Goal: Information Seeking & Learning: Compare options

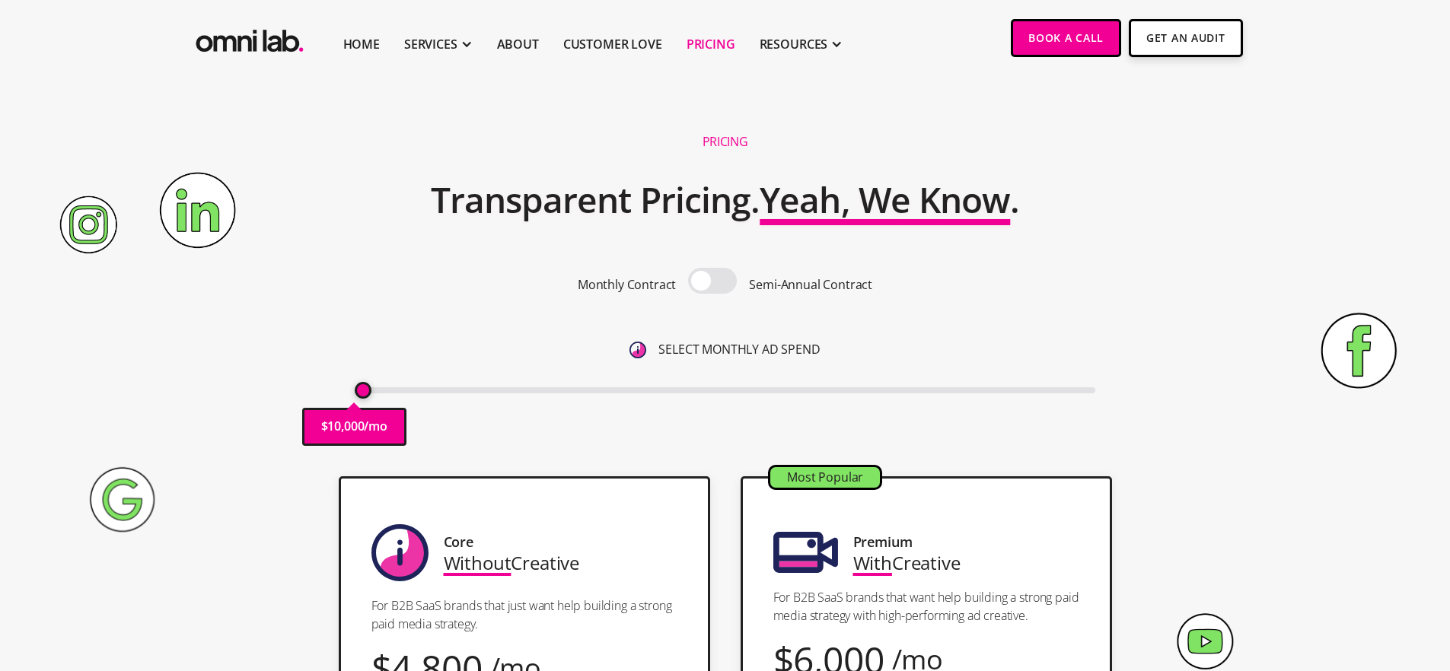
drag, startPoint x: 885, startPoint y: 317, endPoint x: 849, endPoint y: 311, distance: 36.3
click at [885, 317] on div "Monthly Contract Semi-Annual Contract SELECT MONTHLY AD SPEND $ 10,000 /mo" at bounding box center [725, 334] width 740 height 132
click at [708, 277] on span at bounding box center [712, 281] width 49 height 26
click at [712, 282] on input "checkbox" at bounding box center [712, 282] width 0 height 0
click at [711, 278] on span at bounding box center [712, 281] width 49 height 26
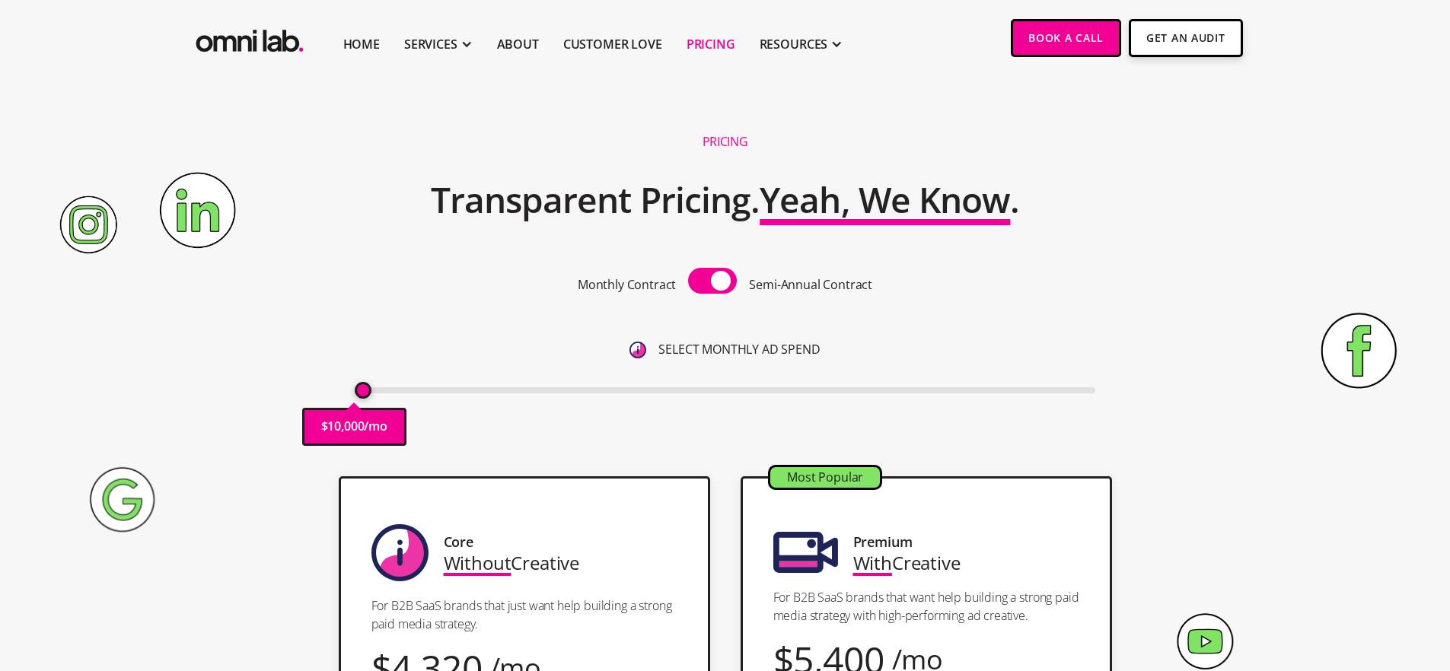
click at [712, 282] on input "checkbox" at bounding box center [712, 282] width 0 height 0
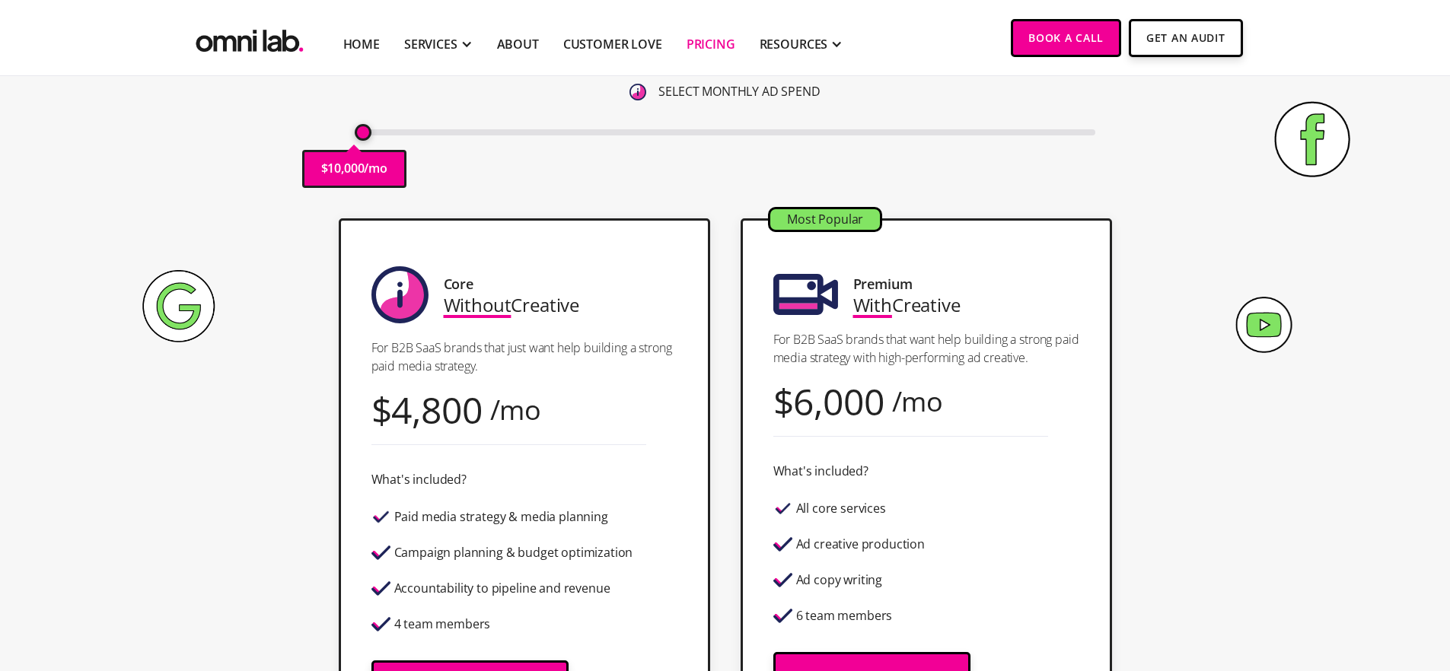
scroll to position [263, 0]
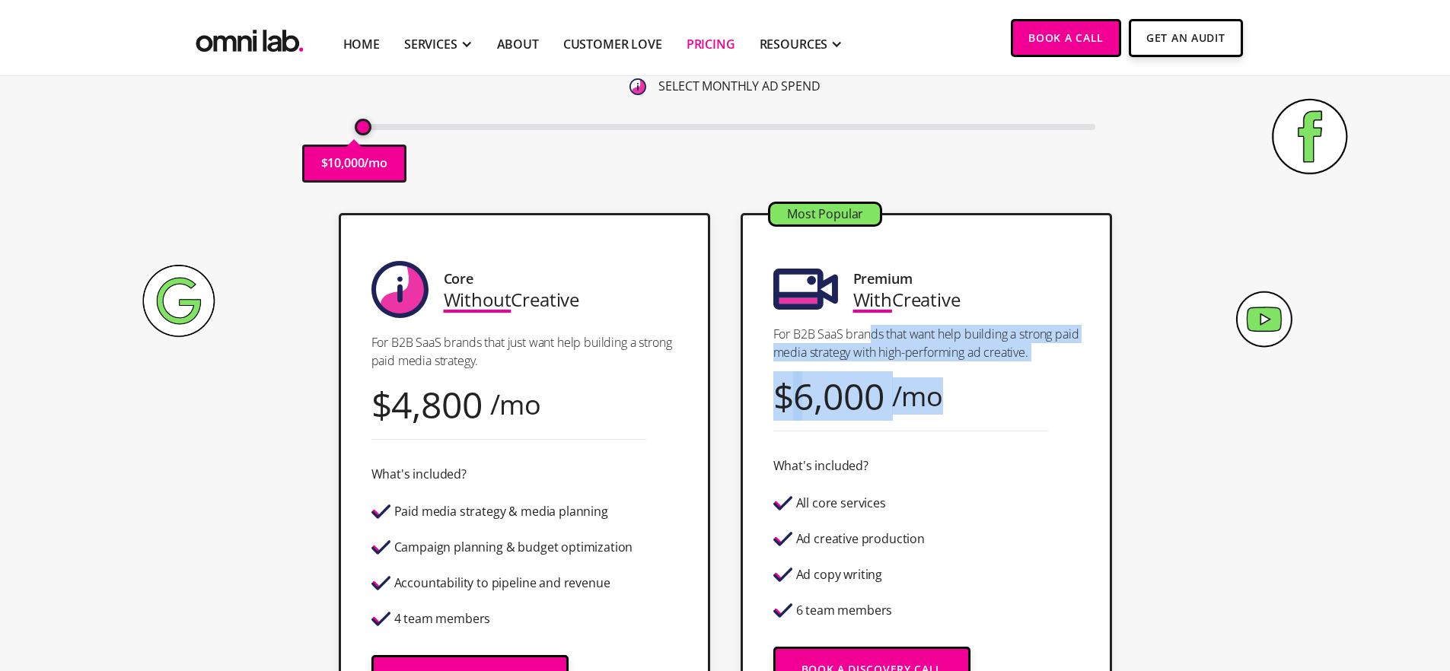
drag, startPoint x: 896, startPoint y: 343, endPoint x: 954, endPoint y: 439, distance: 112.0
click at [954, 439] on div "Most Popular Premium With Creative For B2B SaaS brands that want help building …" at bounding box center [925, 488] width 371 height 550
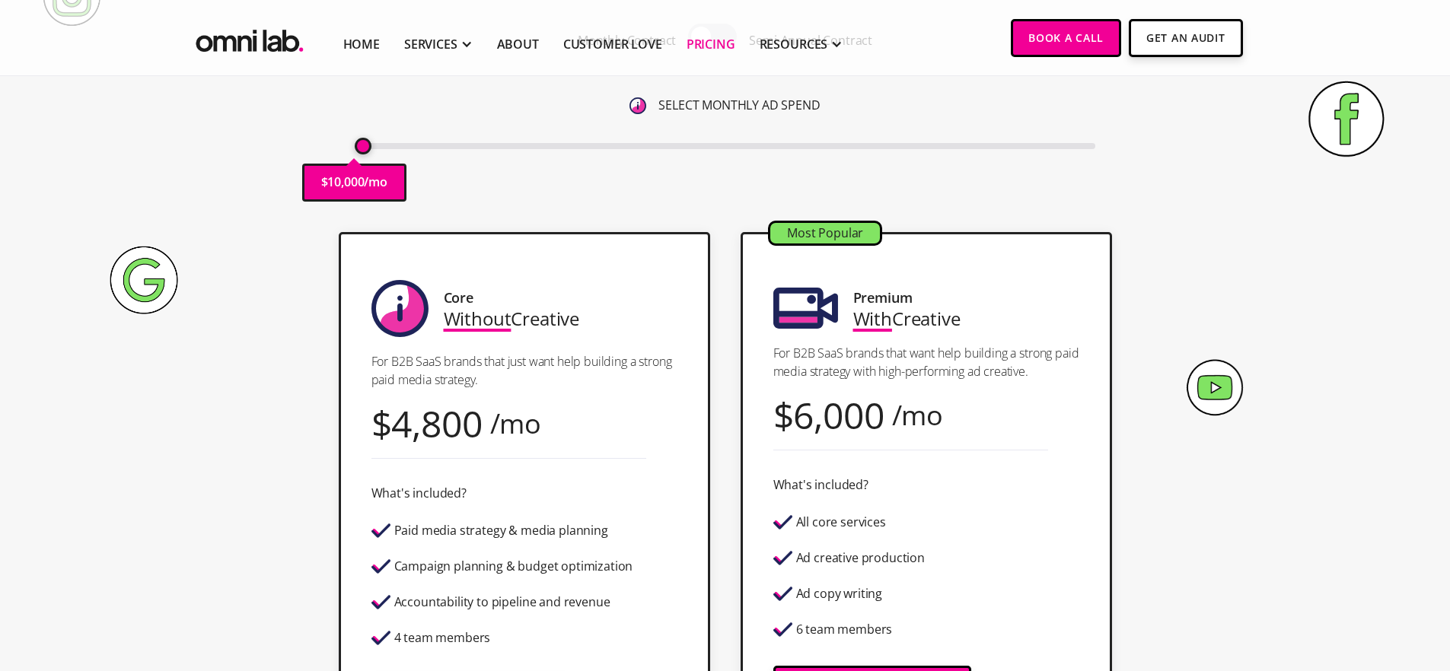
scroll to position [251, 0]
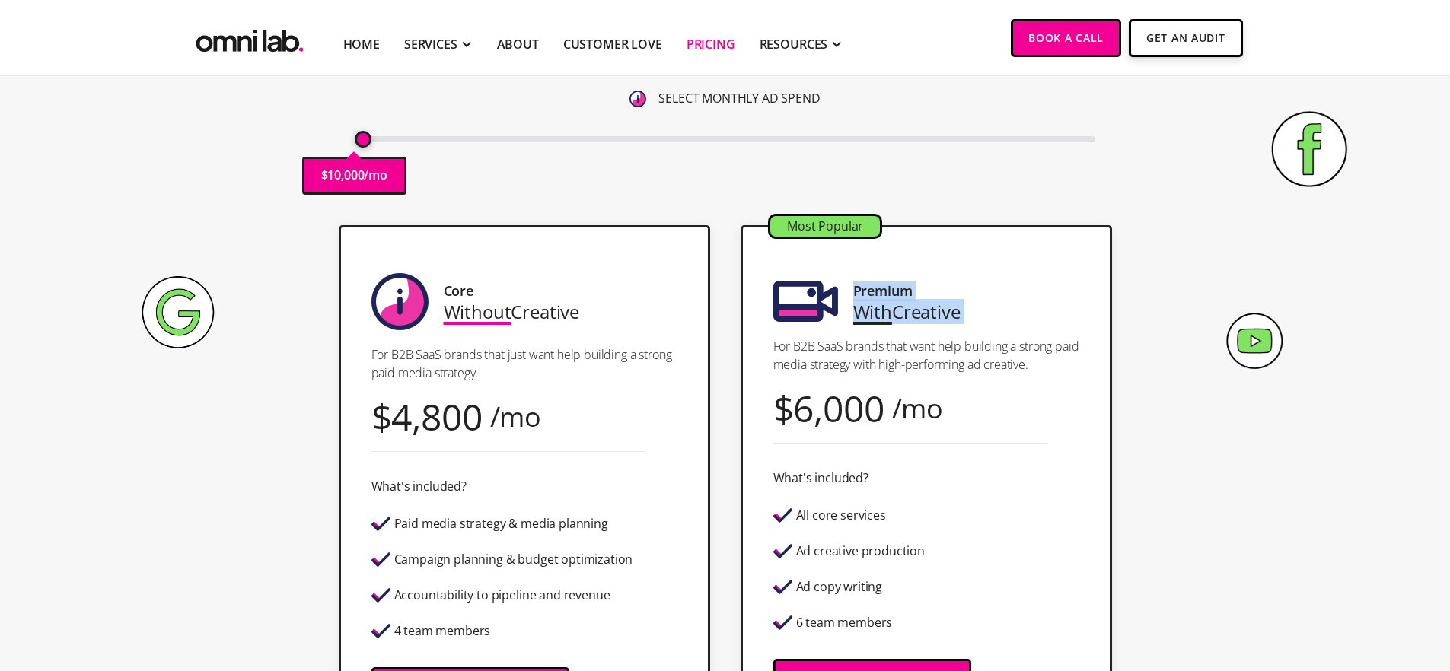
drag, startPoint x: 854, startPoint y: 292, endPoint x: 1055, endPoint y: 333, distance: 205.1
click at [1055, 333] on div "Most Popular Premium With Creative For B2B SaaS brands that want help building …" at bounding box center [925, 500] width 371 height 550
click at [1046, 333] on div "Most Popular Premium With Creative For B2B SaaS brands that want help building …" at bounding box center [925, 500] width 371 height 550
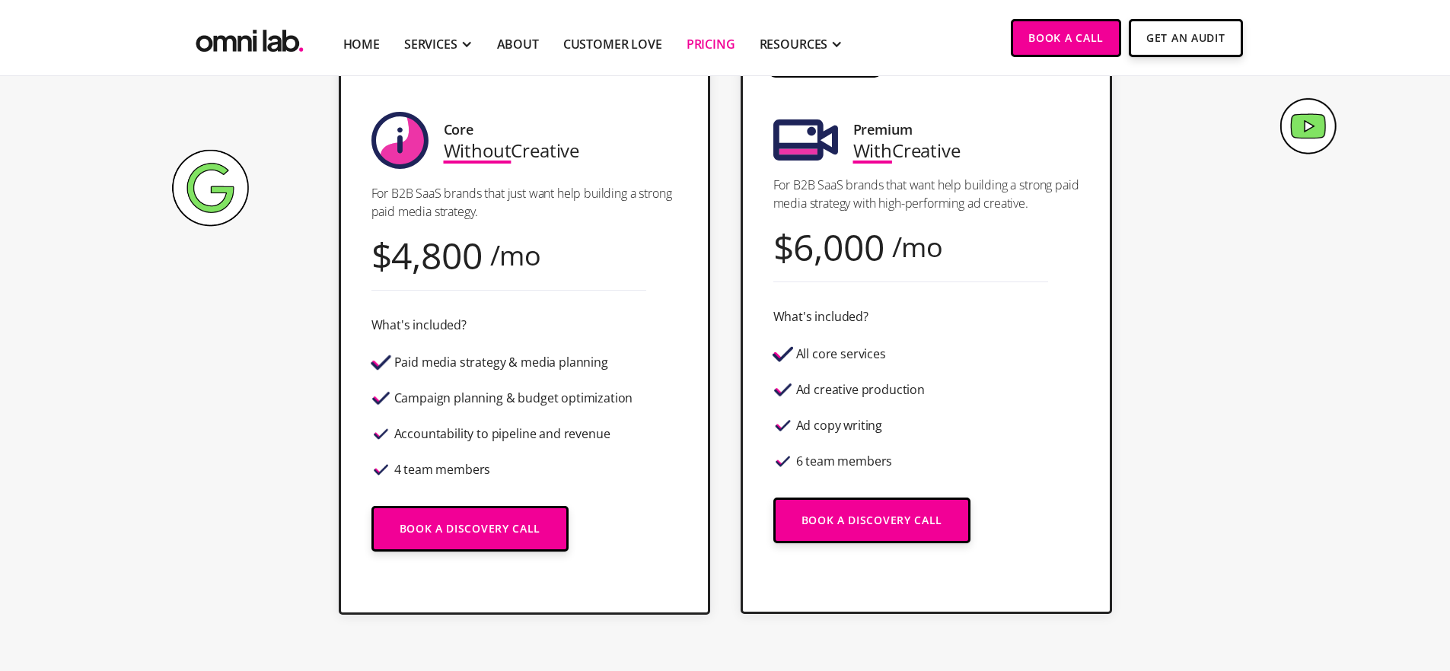
scroll to position [419, 0]
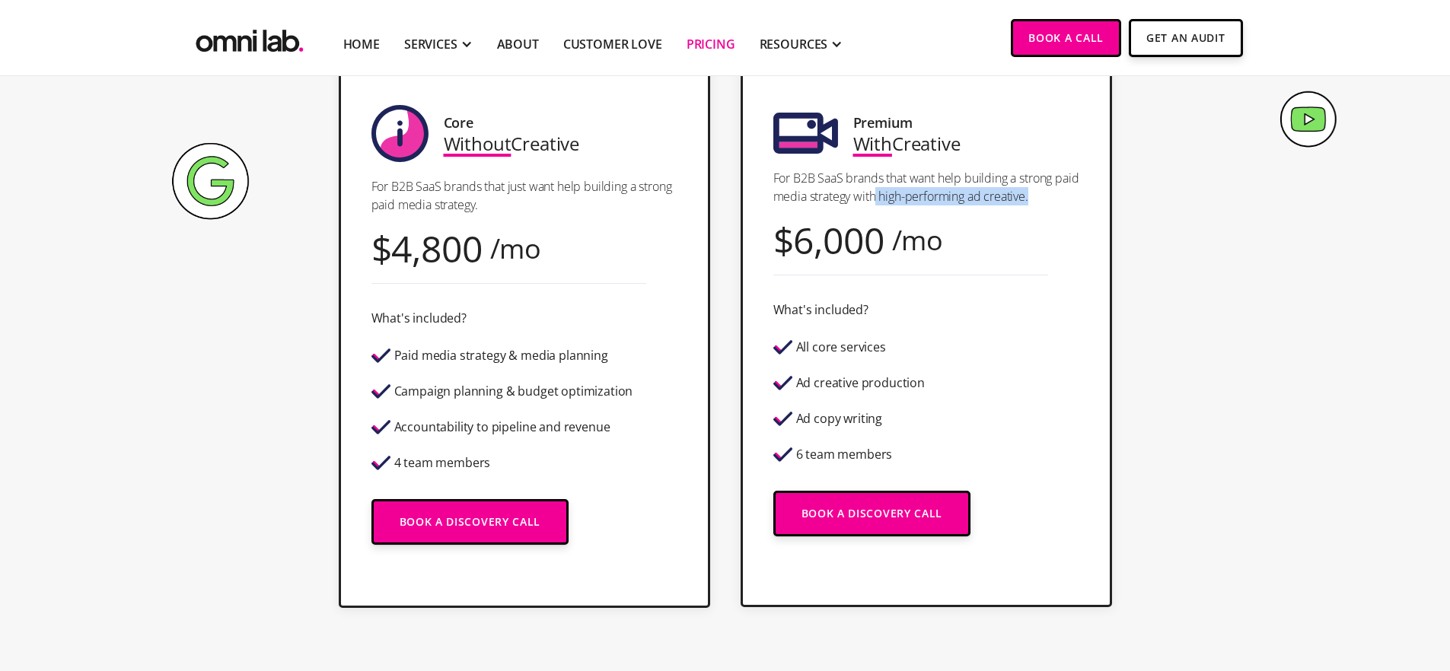
drag, startPoint x: 901, startPoint y: 193, endPoint x: 1097, endPoint y: 193, distance: 196.3
click at [1097, 193] on div "Most Popular Premium With Creative For B2B SaaS brands that want help building …" at bounding box center [925, 332] width 371 height 550
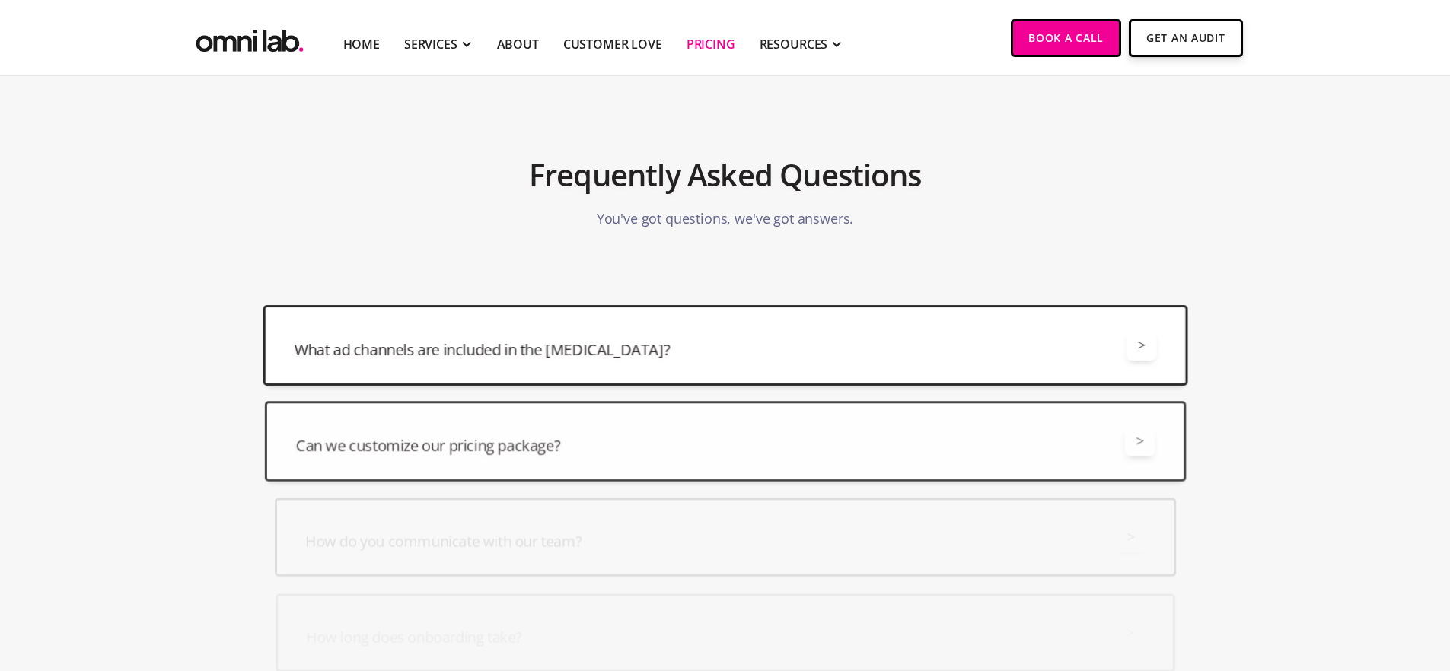
scroll to position [3630, 0]
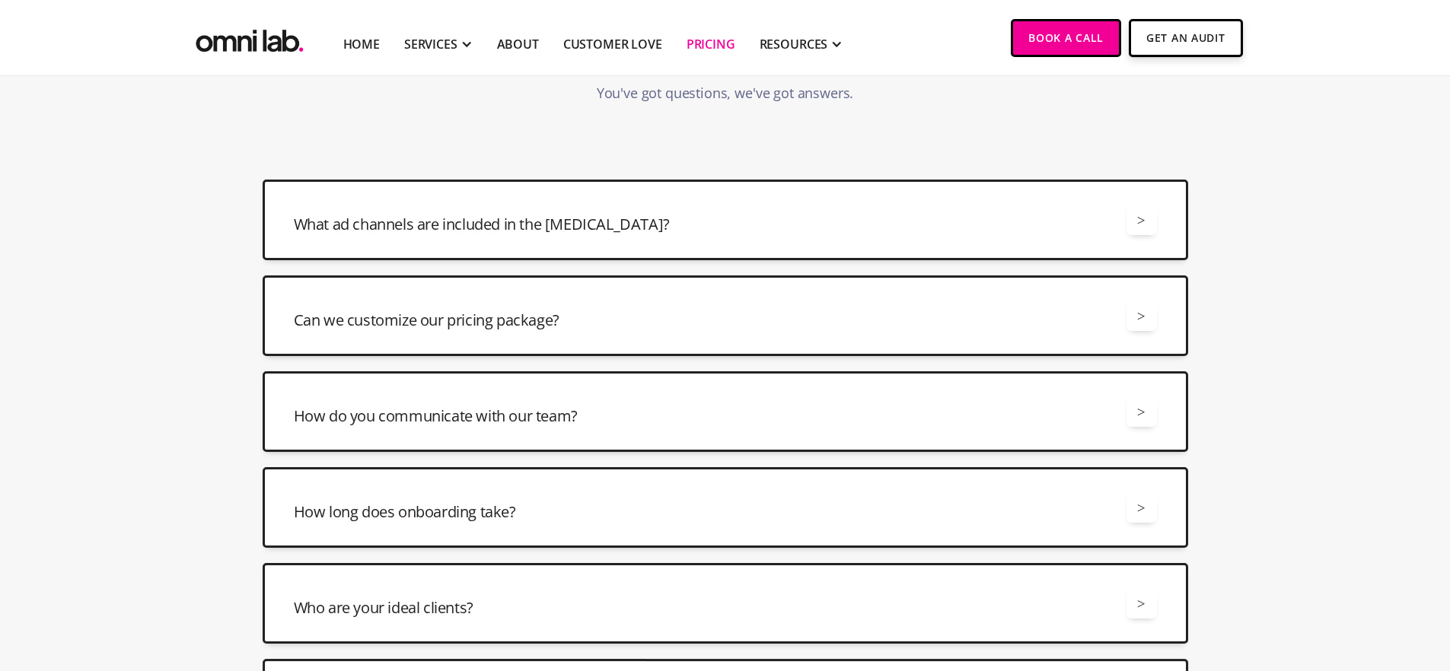
click at [664, 238] on div "What ad channels are included in the [MEDICAL_DATA]? > All retainers include ma…" at bounding box center [725, 220] width 925 height 81
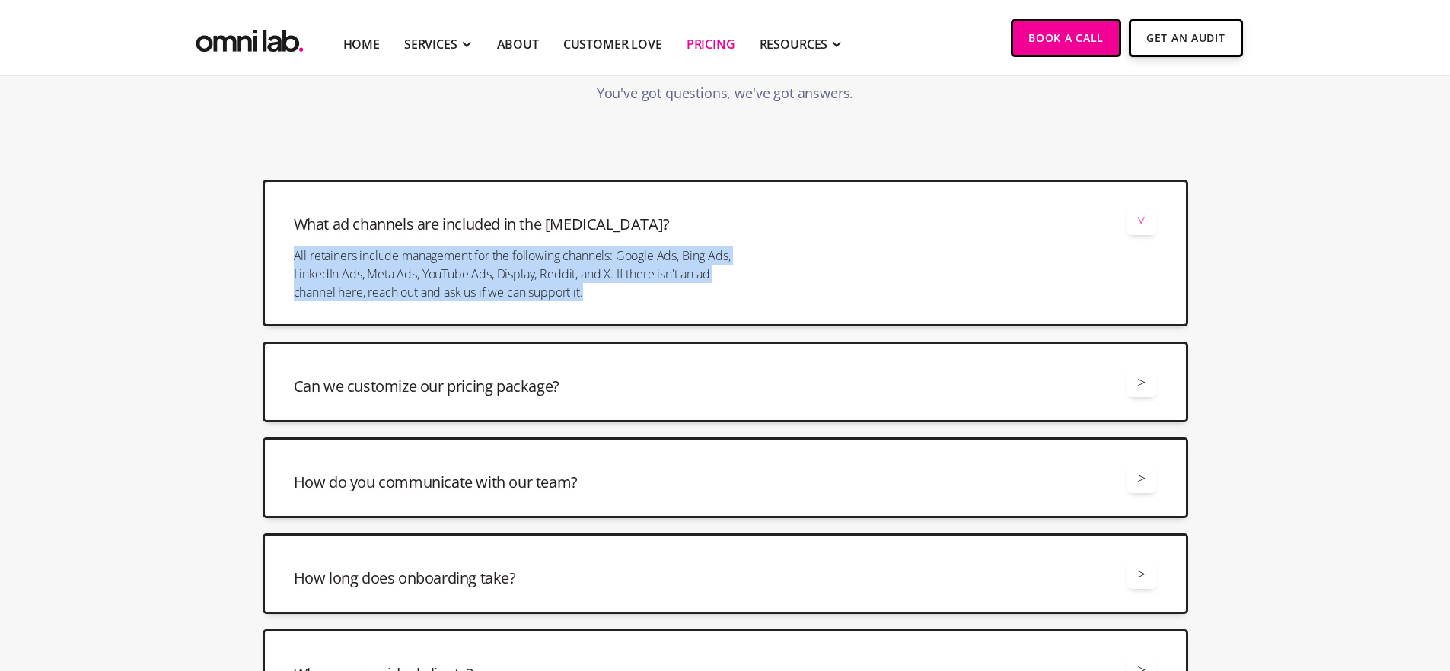
drag, startPoint x: 416, startPoint y: 263, endPoint x: 728, endPoint y: 286, distance: 312.8
click at [728, 286] on div "What ad channels are included in the [MEDICAL_DATA]? > All retainers include ma…" at bounding box center [725, 253] width 925 height 147
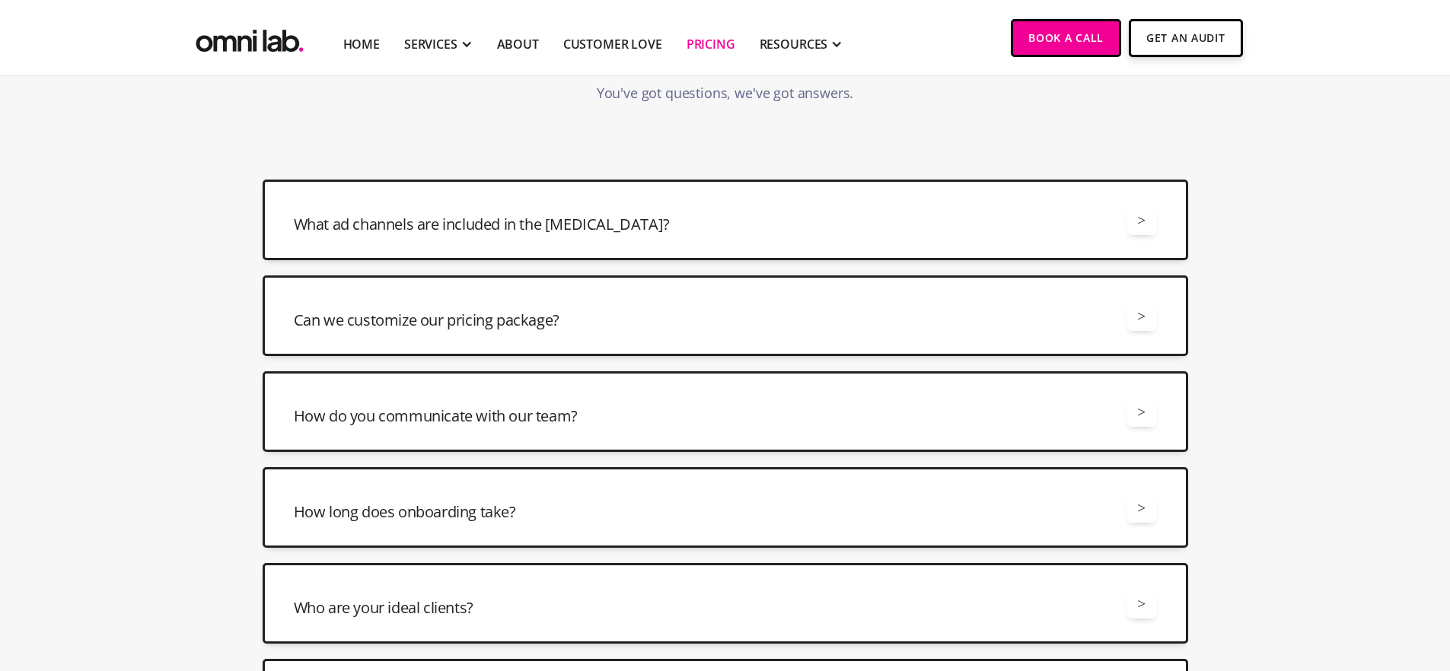
click at [546, 306] on div "Can we customize our pricing package? >" at bounding box center [725, 316] width 863 height 30
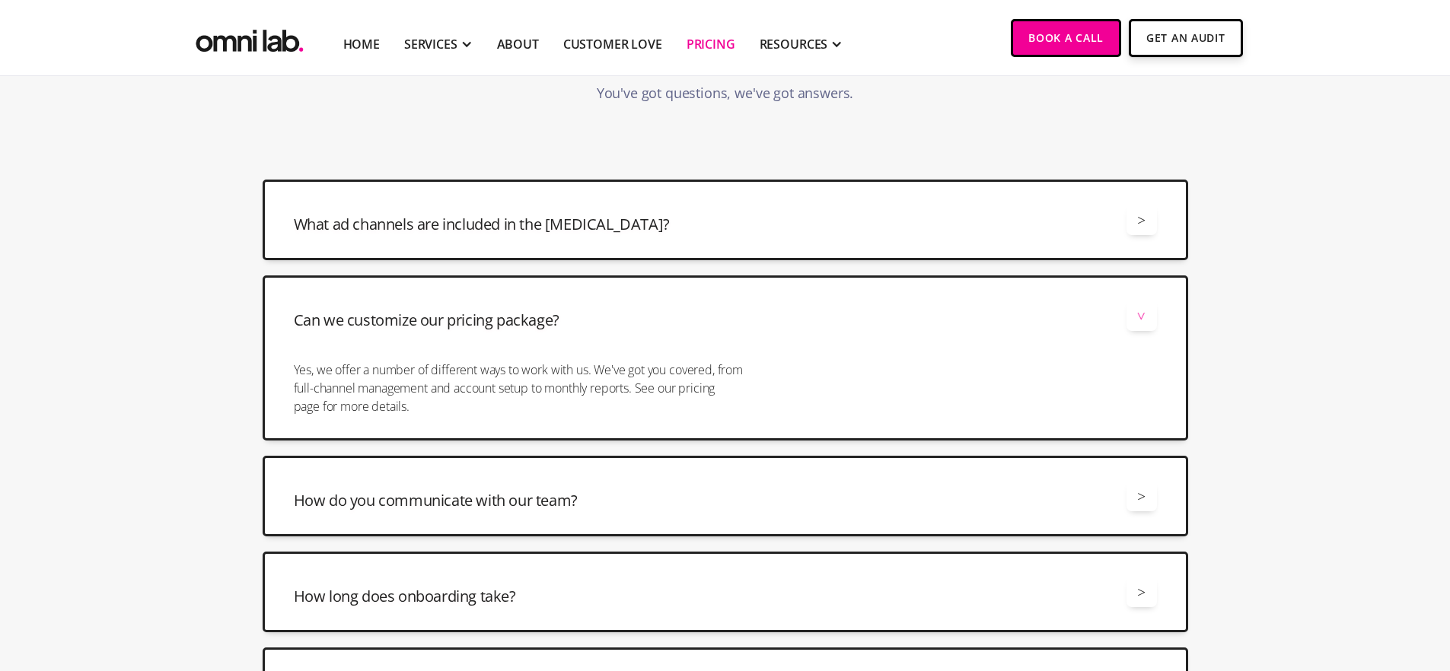
click at [547, 306] on div "Can we customize our pricing package? >" at bounding box center [725, 316] width 863 height 30
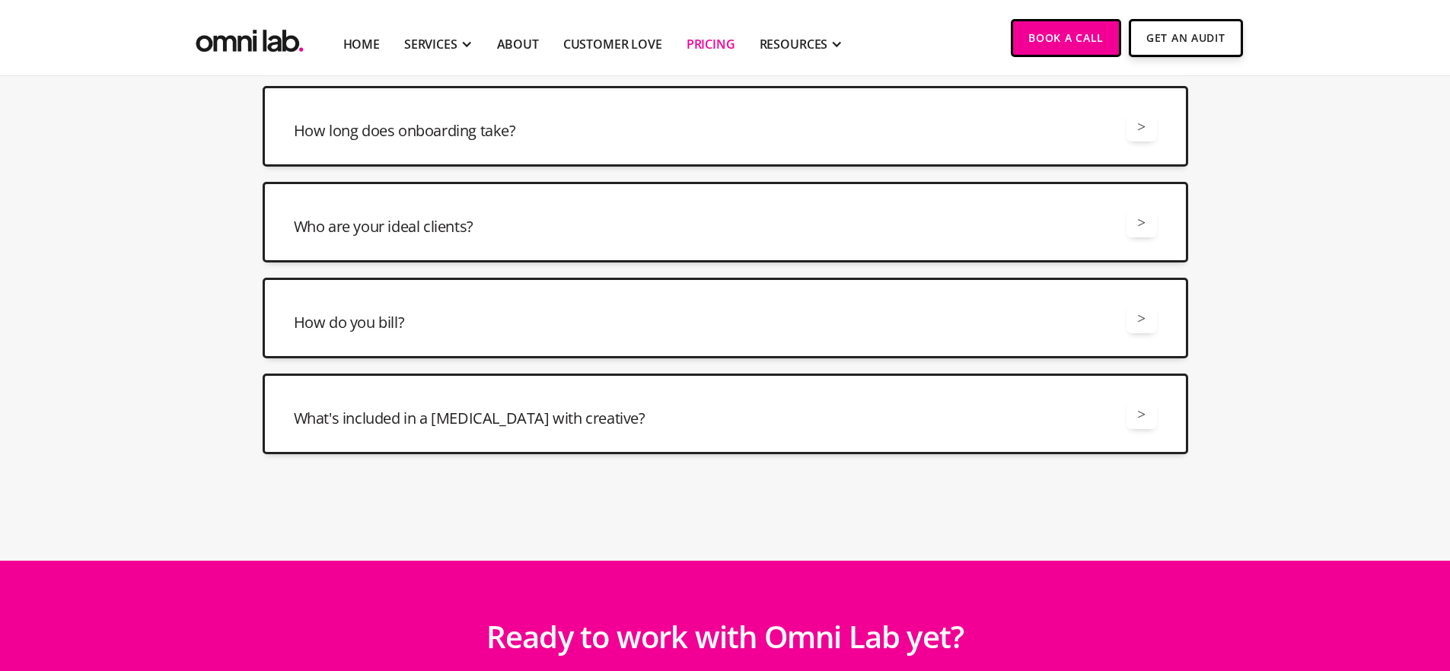
scroll to position [4012, 0]
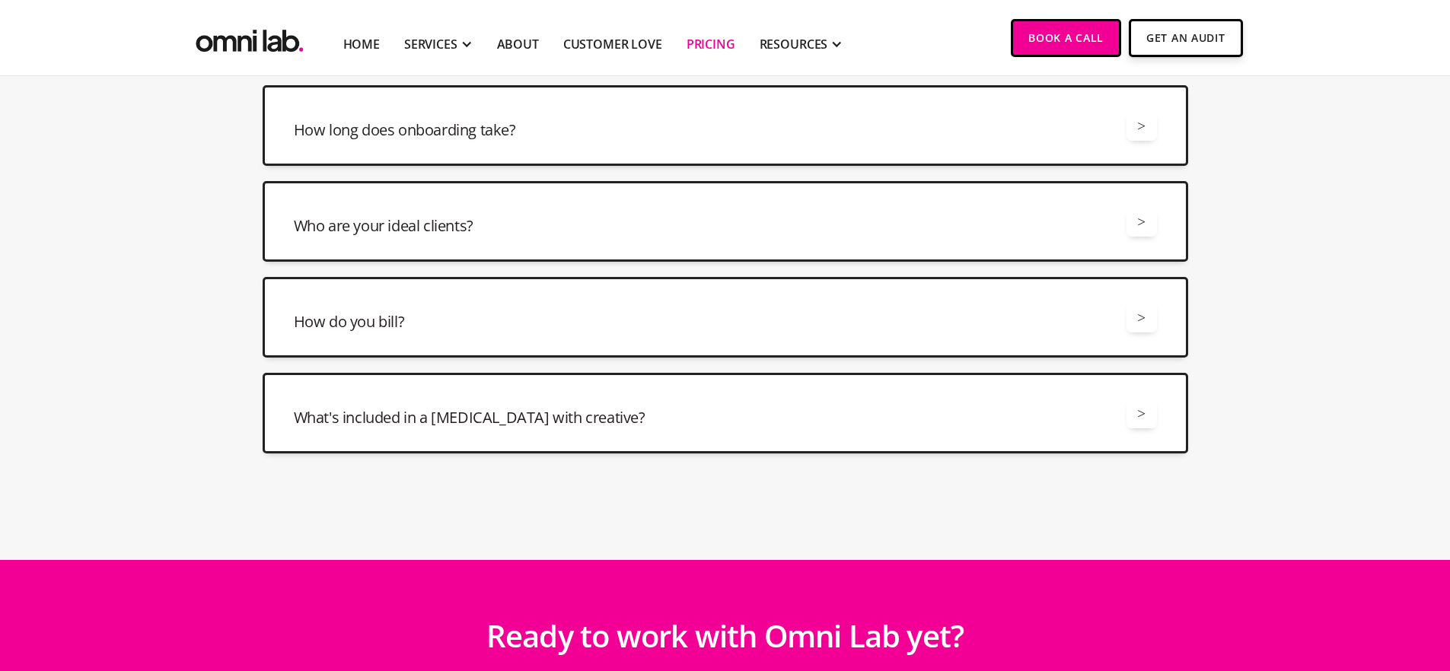
click at [544, 416] on h3 "What's included in a [MEDICAL_DATA] with creative?" at bounding box center [470, 417] width 352 height 21
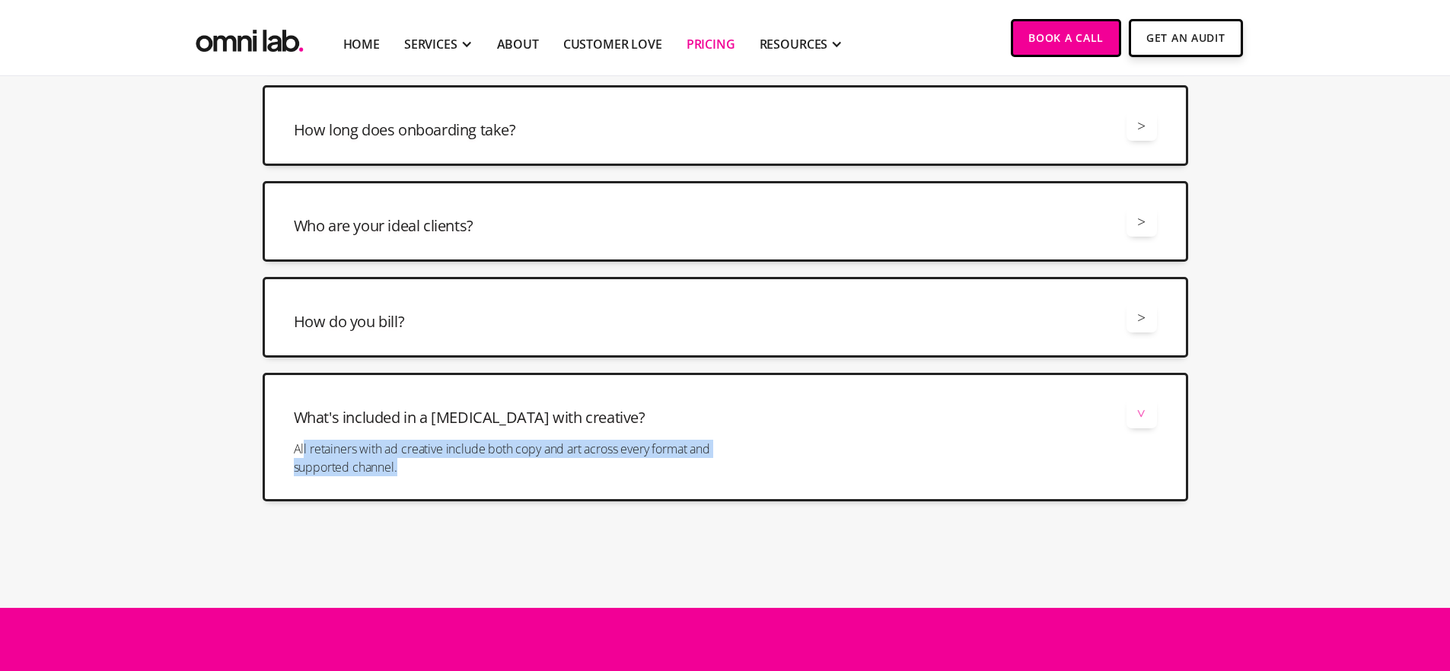
drag, startPoint x: 302, startPoint y: 444, endPoint x: 439, endPoint y: 463, distance: 138.2
click at [439, 463] on p "All retainers with ad creative include both copy and art across every format an…" at bounding box center [519, 458] width 450 height 37
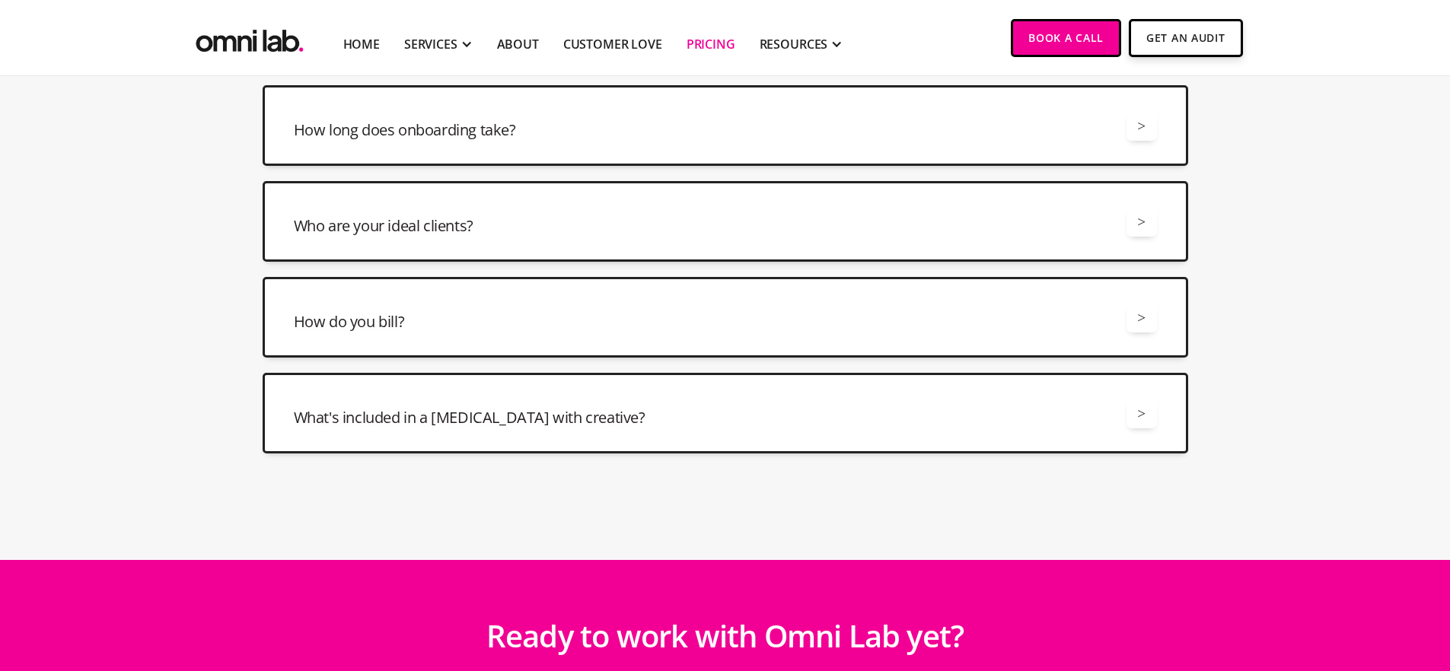
click at [506, 429] on div "What's included in a [MEDICAL_DATA] with creative? > All retainers with ad crea…" at bounding box center [725, 413] width 925 height 81
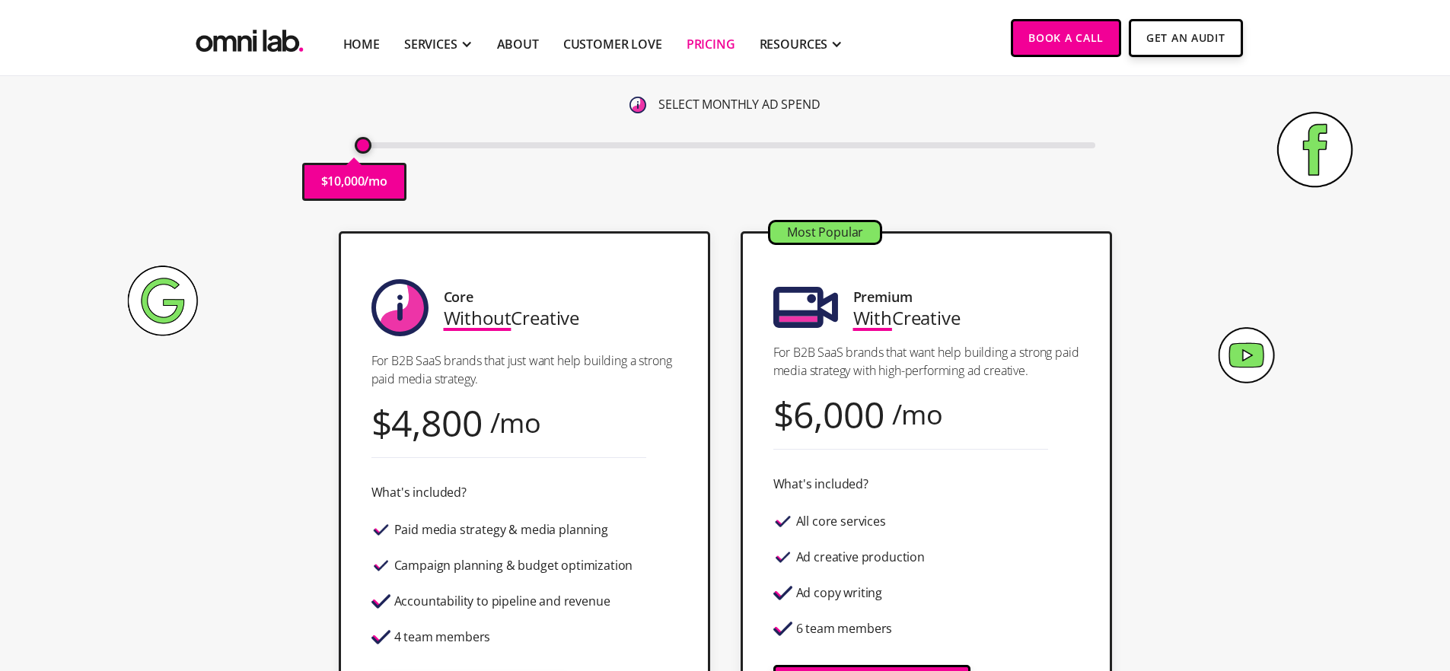
scroll to position [180, 0]
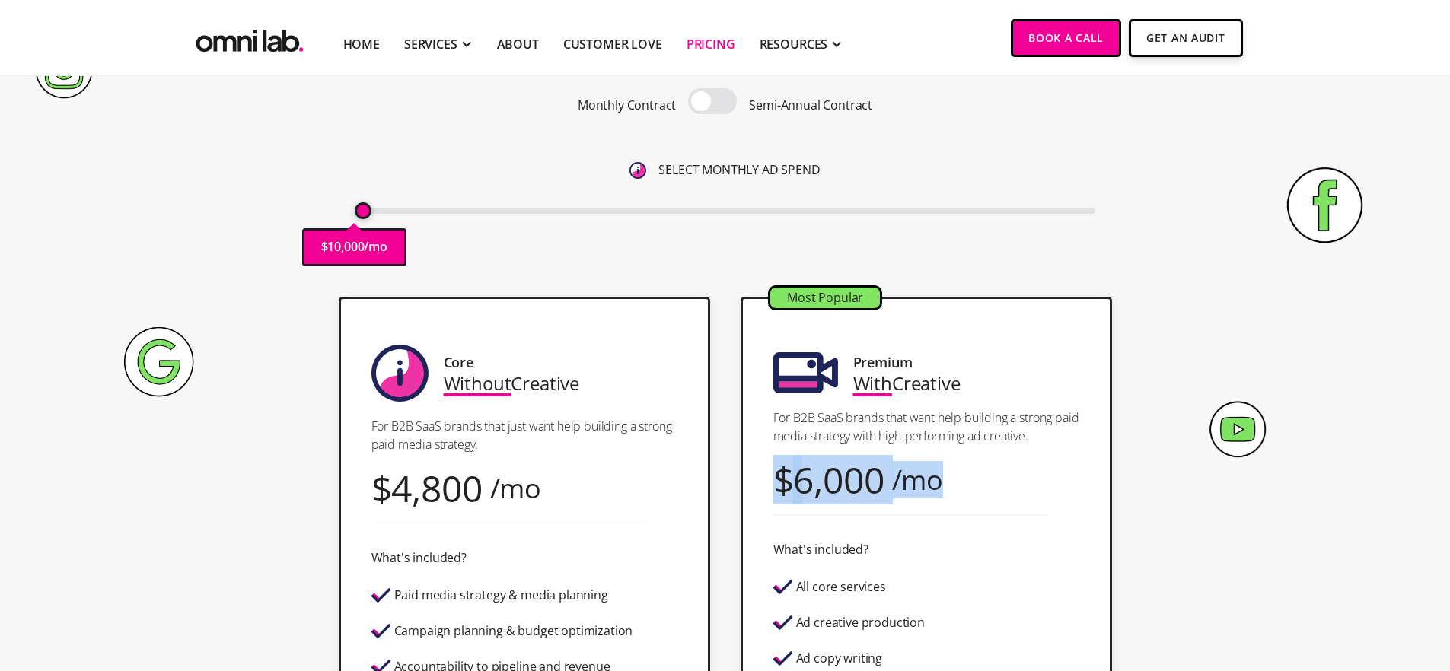
drag, startPoint x: 754, startPoint y: 479, endPoint x: 961, endPoint y: 477, distance: 207.0
click at [961, 477] on div "Most Popular Premium With Creative For B2B SaaS brands that want help building …" at bounding box center [925, 572] width 371 height 550
click at [962, 477] on div "Most Popular Premium With Creative For B2B SaaS brands that want help building …" at bounding box center [925, 572] width 371 height 550
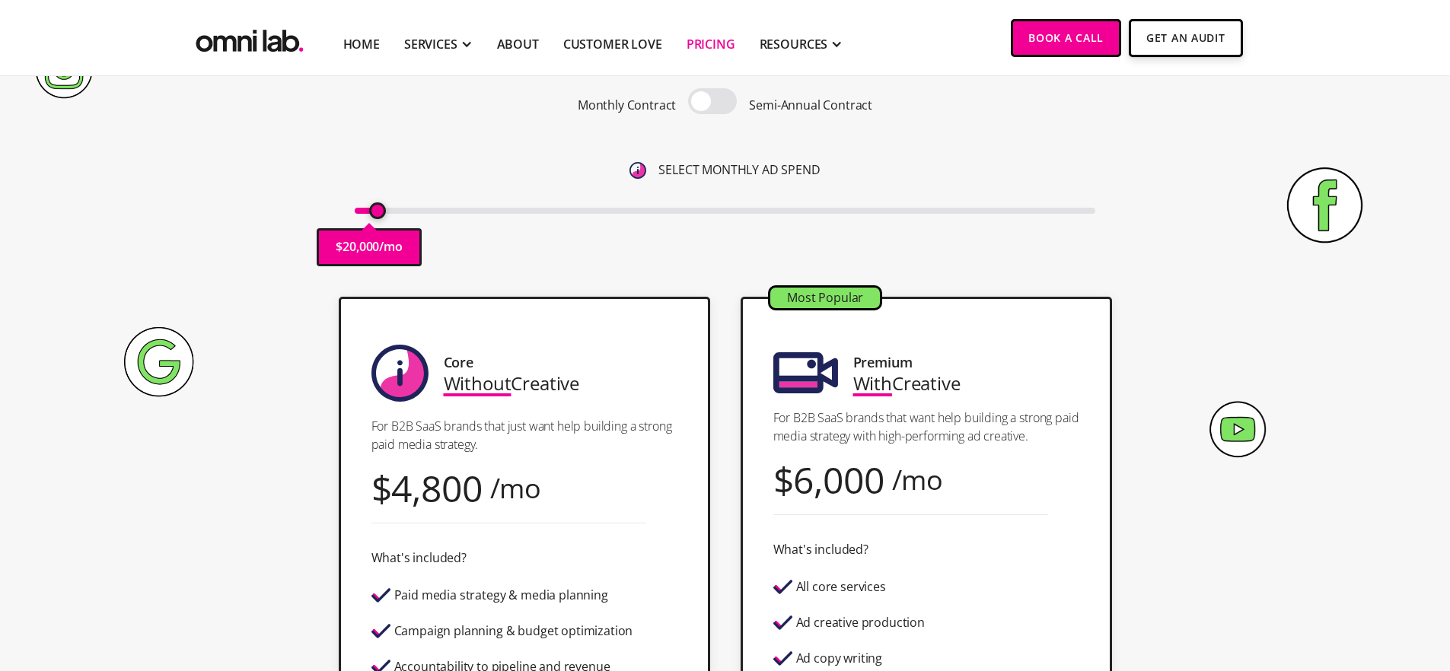
drag, startPoint x: 367, startPoint y: 213, endPoint x: 380, endPoint y: 212, distance: 13.7
click at [380, 212] on input "range" at bounding box center [725, 211] width 740 height 6
drag, startPoint x: 380, startPoint y: 212, endPoint x: 419, endPoint y: 215, distance: 38.9
type input "50000"
click at [420, 214] on input "range" at bounding box center [725, 211] width 740 height 6
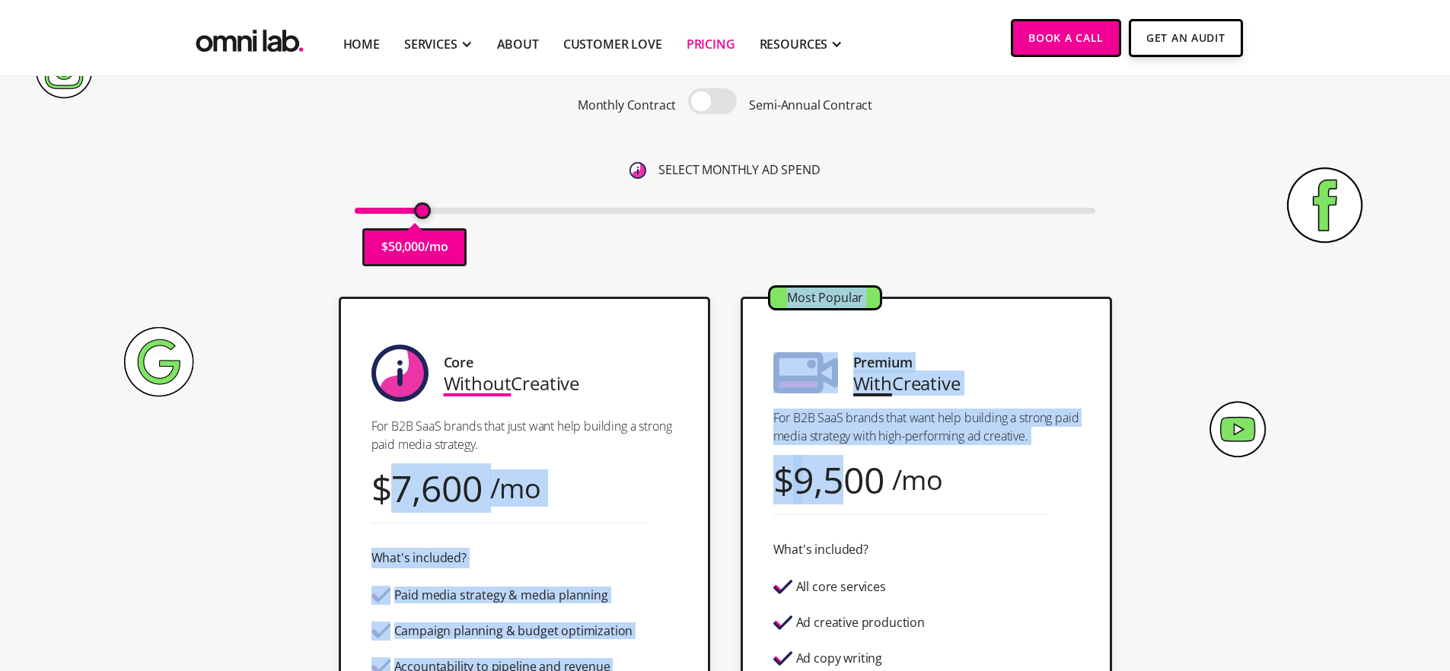
drag, startPoint x: 401, startPoint y: 495, endPoint x: 859, endPoint y: 500, distance: 458.1
click at [859, 500] on div "Core Without Creative For B2B SaaS brands that just want help building a strong…" at bounding box center [725, 572] width 925 height 551
click at [859, 490] on div "9,500" at bounding box center [838, 480] width 91 height 21
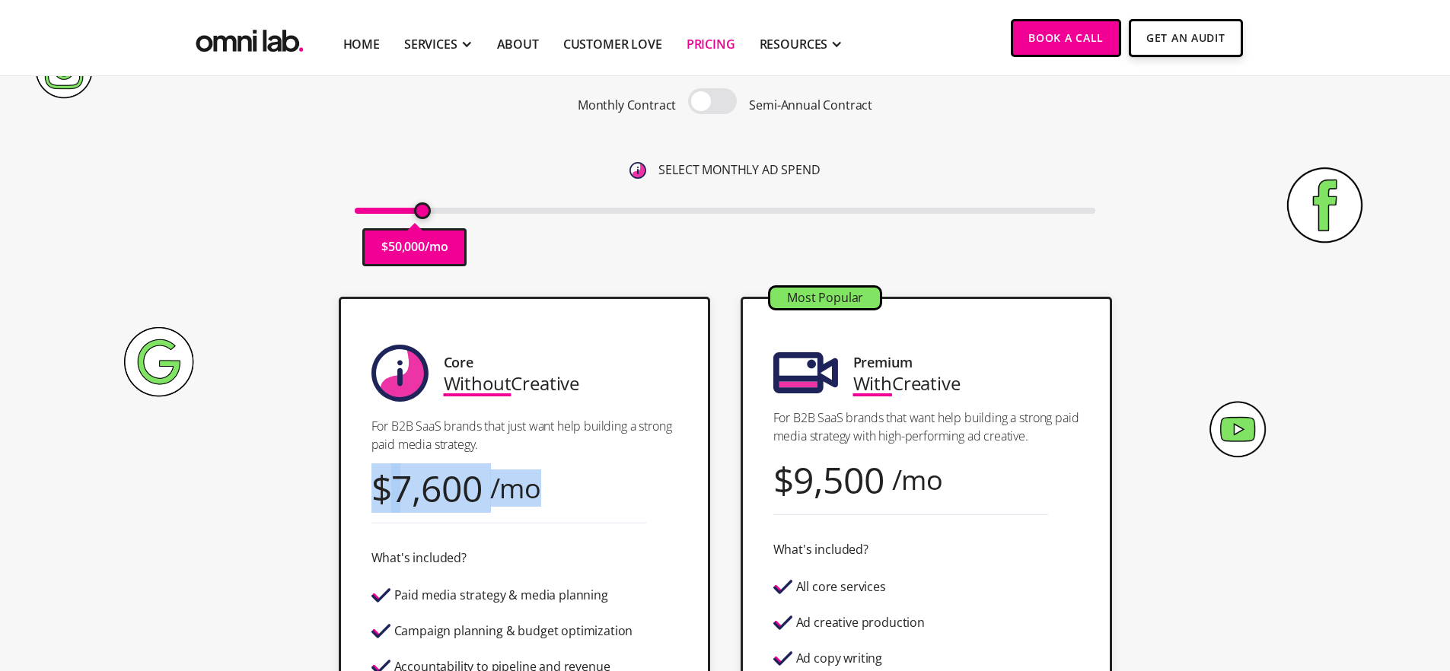
drag, startPoint x: 352, startPoint y: 493, endPoint x: 558, endPoint y: 495, distance: 205.5
click at [558, 495] on div "Core Without Creative For B2B SaaS brands that just want help building a strong…" at bounding box center [524, 572] width 371 height 551
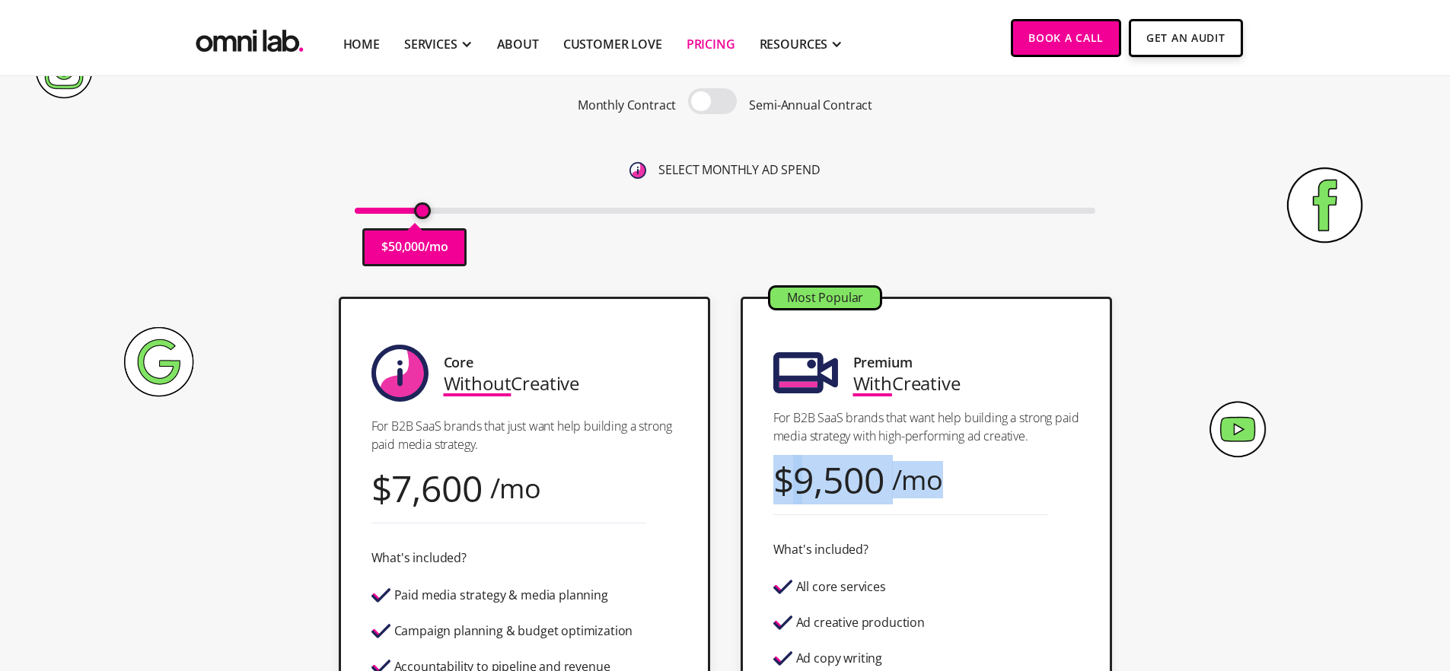
drag, startPoint x: 777, startPoint y: 483, endPoint x: 1024, endPoint y: 483, distance: 247.3
click at [1024, 483] on div "Most Popular Premium With Creative For B2B SaaS brands that want help building …" at bounding box center [925, 572] width 371 height 550
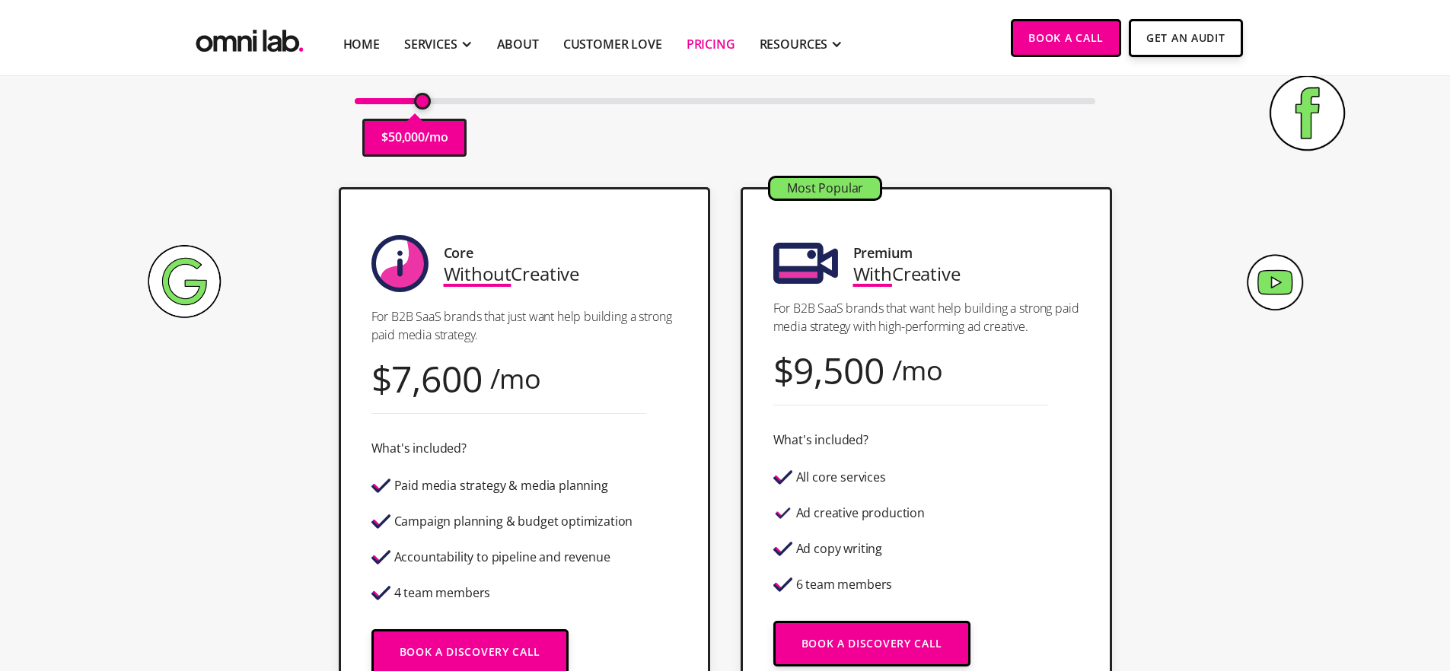
scroll to position [290, 0]
